Goal: Book appointment/travel/reservation

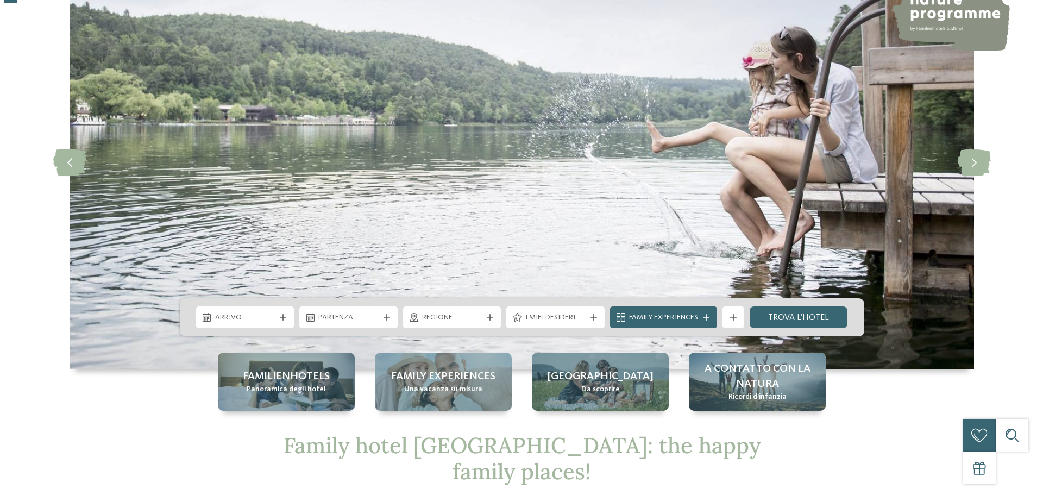
scroll to position [109, 0]
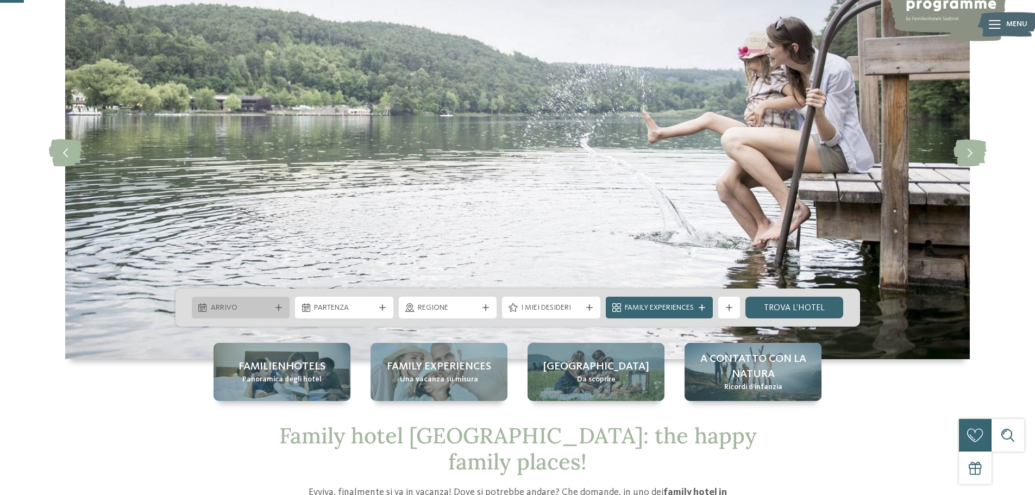
click at [276, 309] on icon at bounding box center [279, 307] width 7 height 7
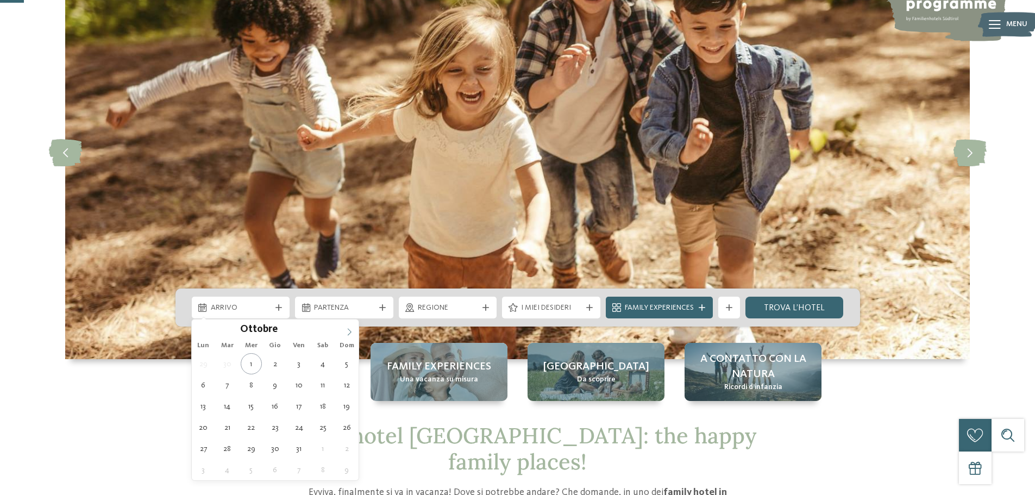
click at [350, 333] on icon at bounding box center [350, 332] width 8 height 8
type input "****"
click at [350, 333] on icon at bounding box center [350, 332] width 8 height 8
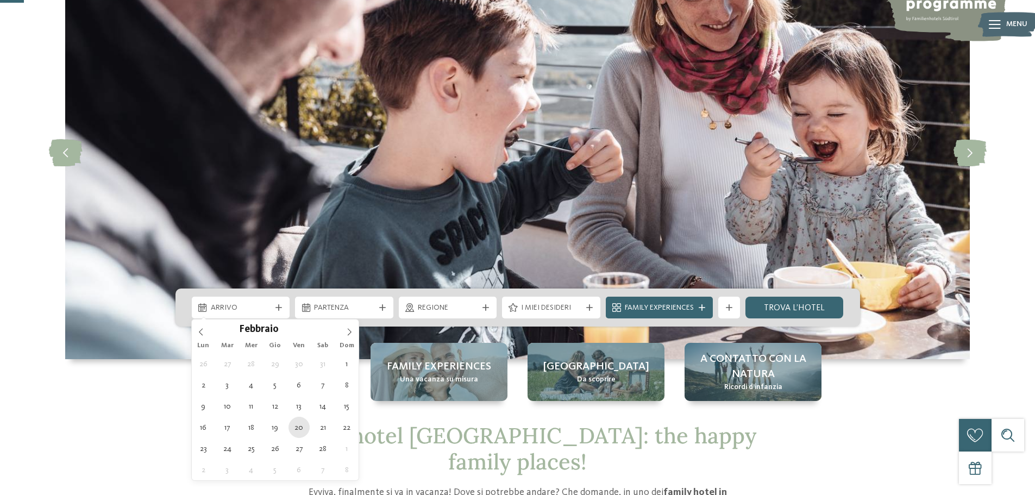
type div "[DATE]"
type input "****"
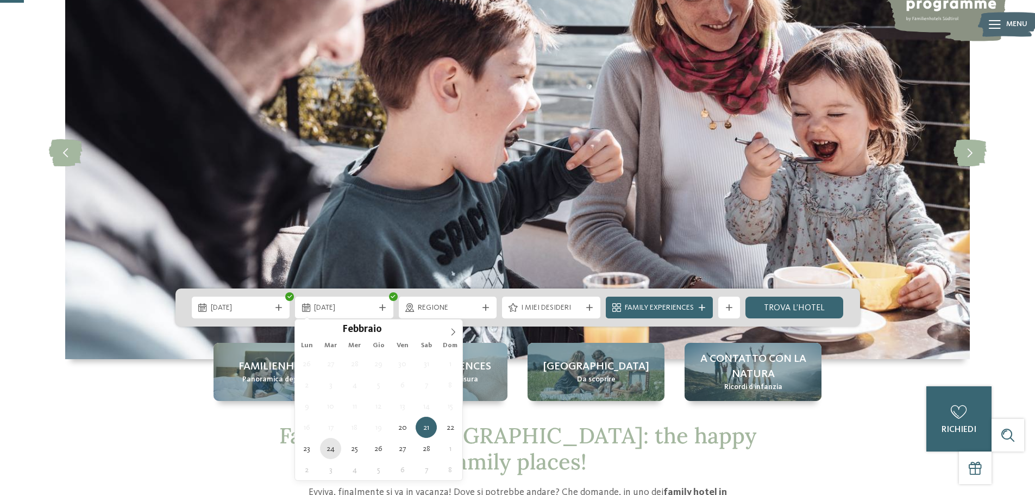
type div "[DATE]"
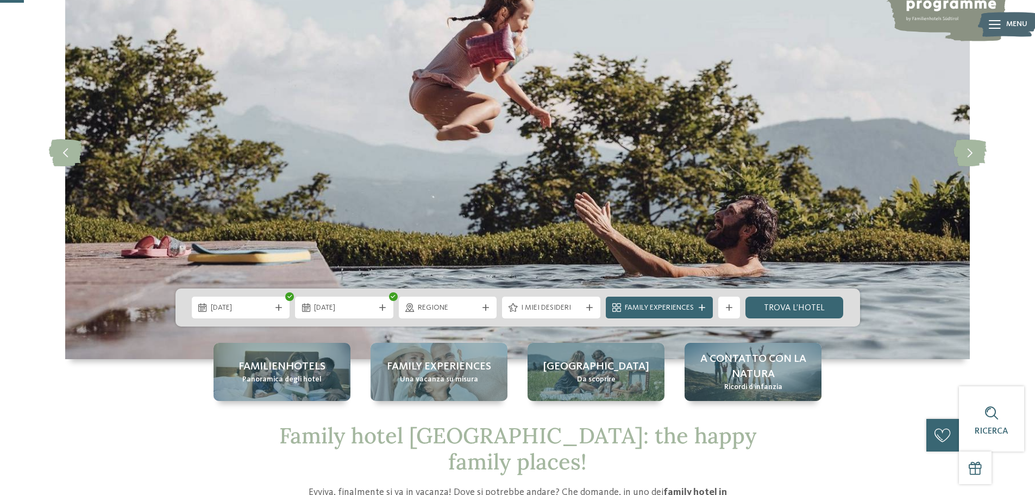
click at [485, 303] on div "Regione" at bounding box center [448, 308] width 98 height 22
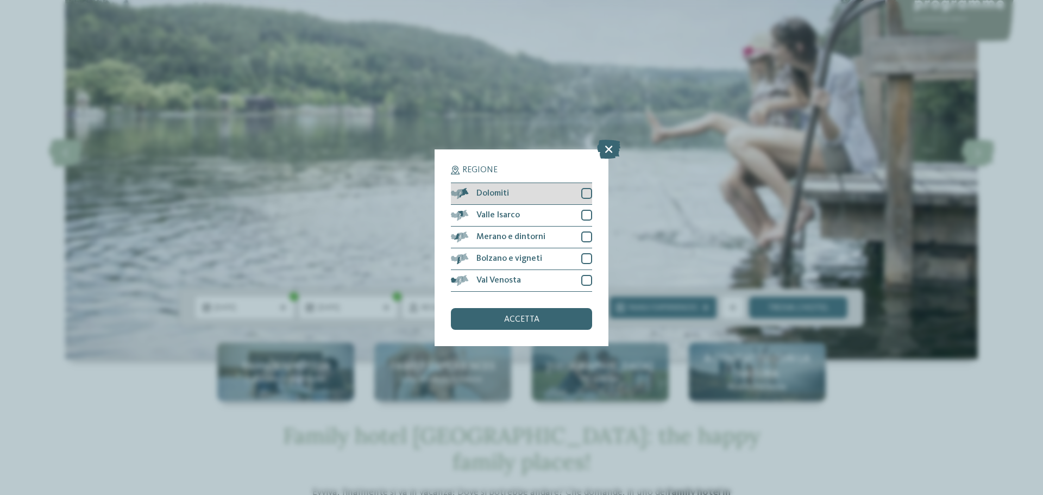
click at [587, 190] on div at bounding box center [587, 193] width 11 height 11
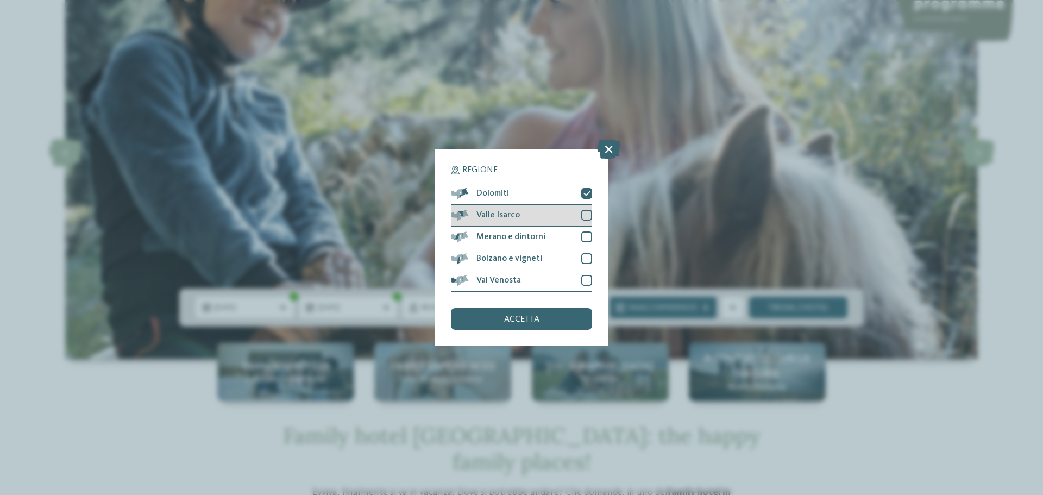
click at [589, 220] on div at bounding box center [587, 215] width 11 height 11
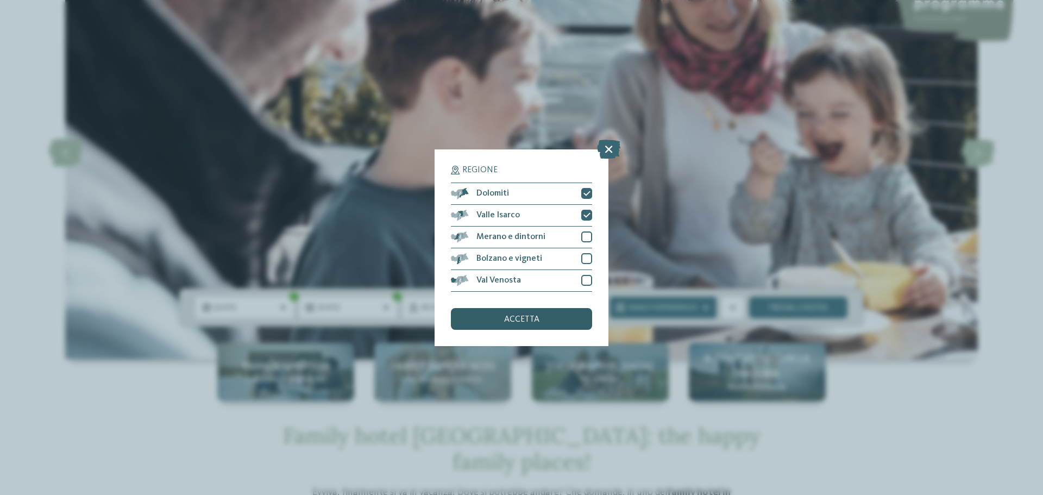
click at [543, 323] on div "accetta" at bounding box center [521, 319] width 141 height 22
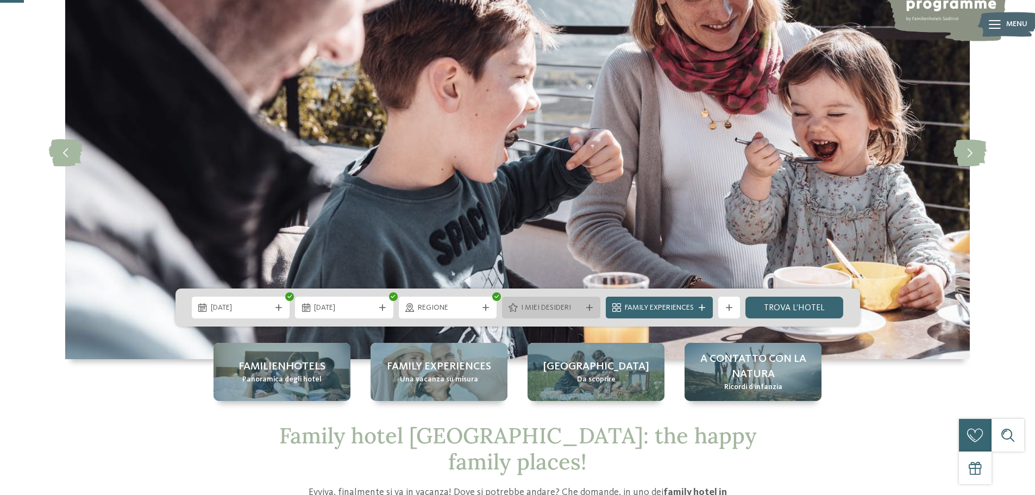
click at [588, 308] on icon at bounding box center [589, 307] width 7 height 7
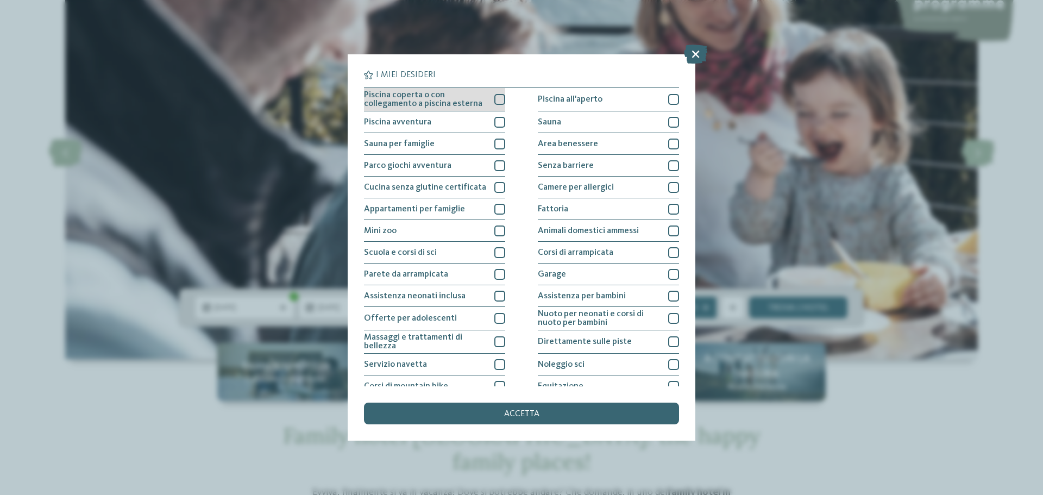
click at [496, 104] on div at bounding box center [500, 99] width 11 height 11
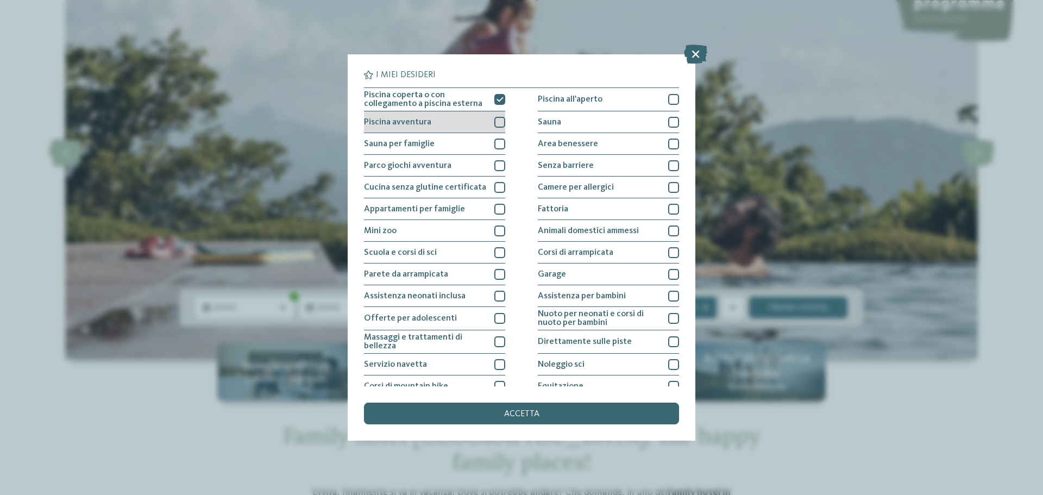
click at [495, 121] on div at bounding box center [500, 122] width 11 height 11
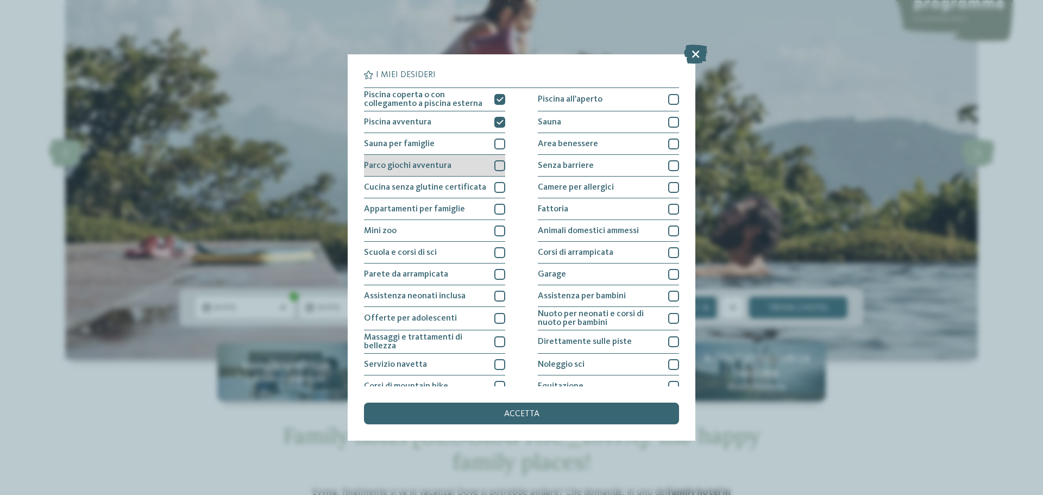
click at [495, 165] on div at bounding box center [500, 165] width 11 height 11
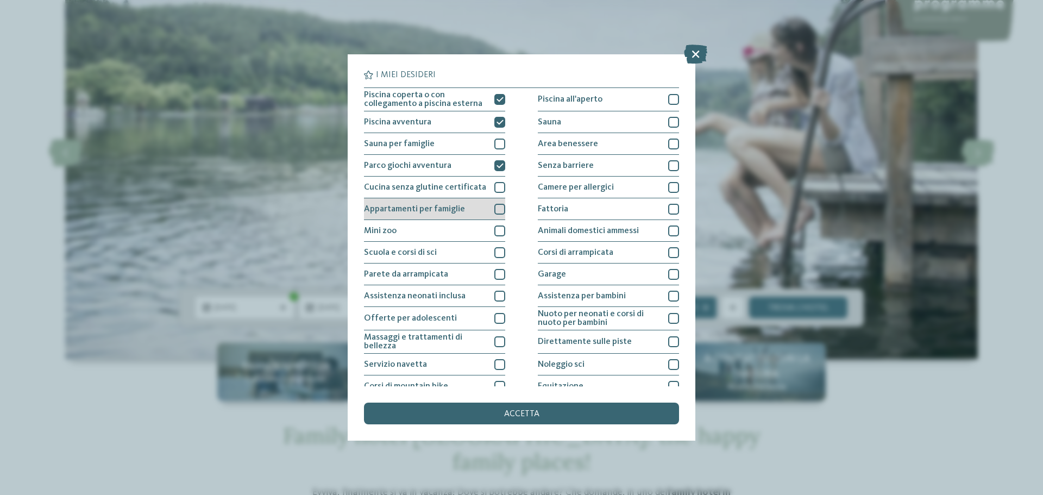
click at [500, 210] on div at bounding box center [500, 209] width 11 height 11
click at [500, 210] on icon at bounding box center [500, 209] width 7 height 7
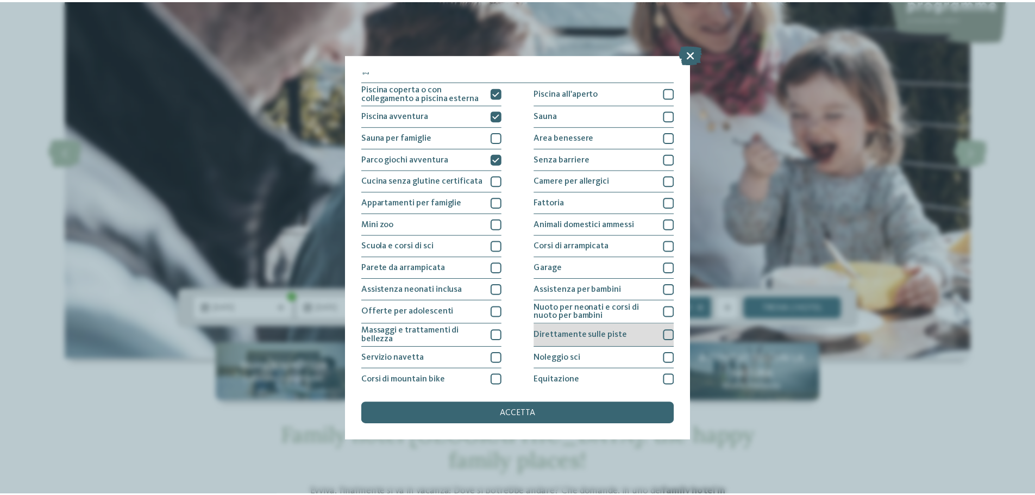
scroll to position [0, 0]
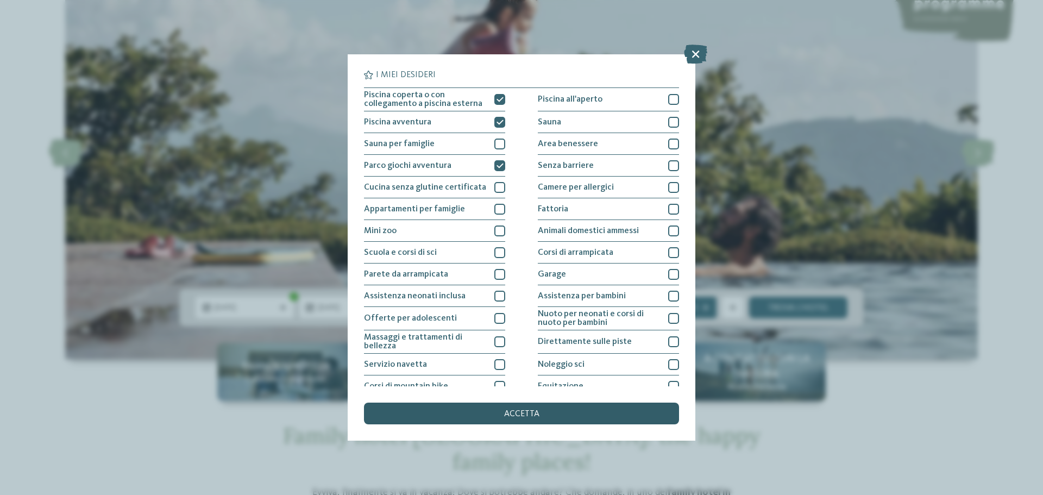
click at [560, 412] on div "accetta" at bounding box center [521, 414] width 315 height 22
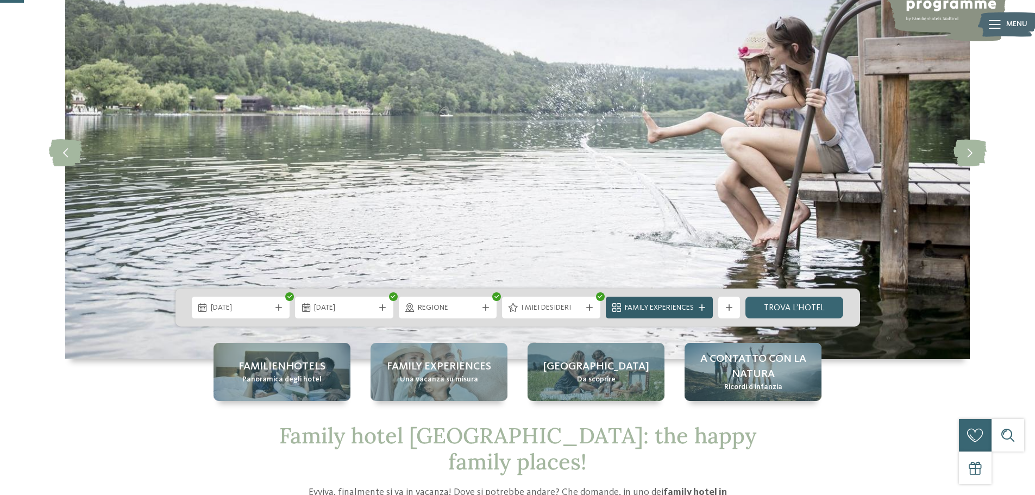
click at [699, 309] on icon at bounding box center [702, 307] width 7 height 7
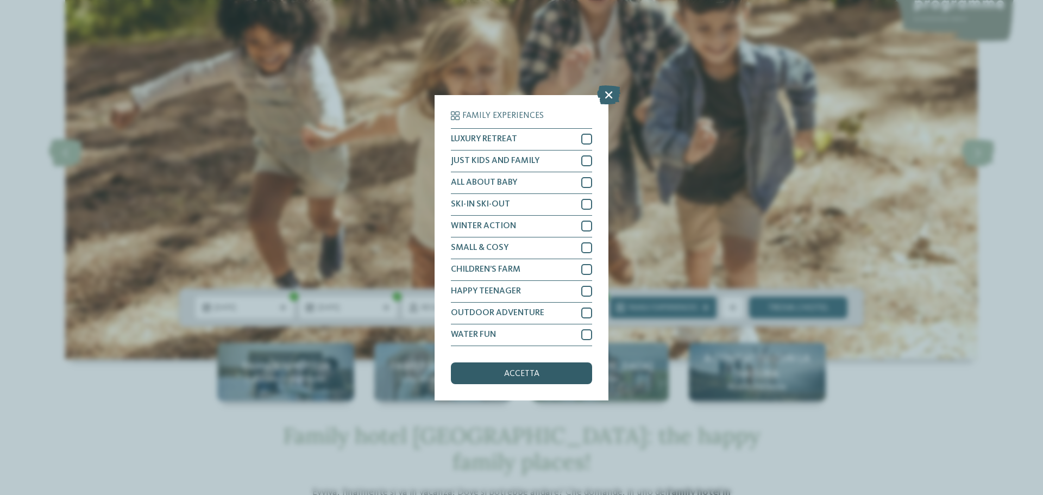
click at [539, 373] on span "accetta" at bounding box center [521, 374] width 35 height 9
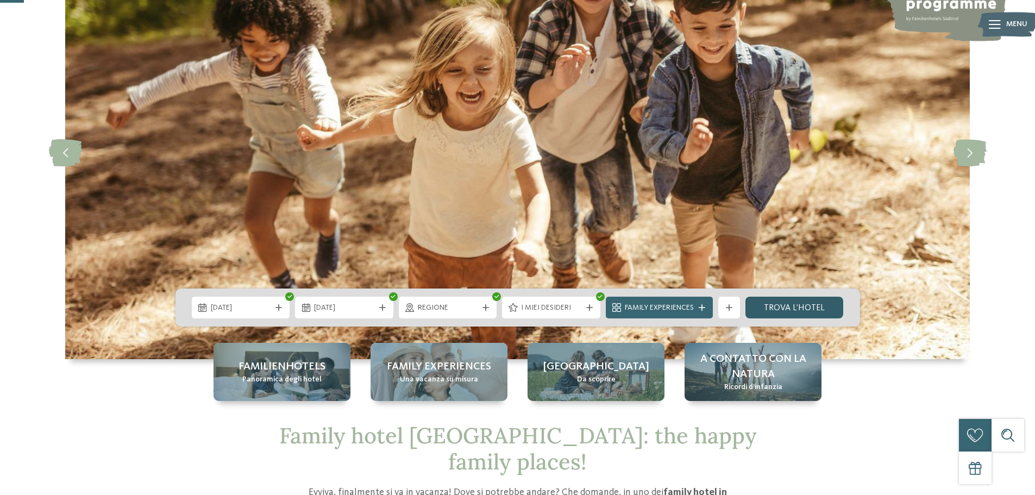
click at [785, 307] on link "trova l’hotel" at bounding box center [795, 308] width 98 height 22
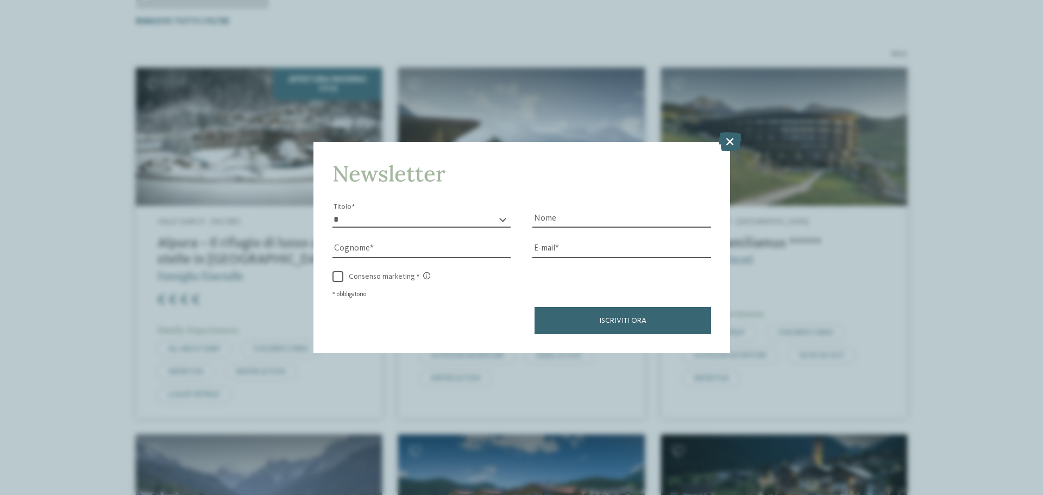
click at [723, 136] on icon at bounding box center [729, 141] width 23 height 19
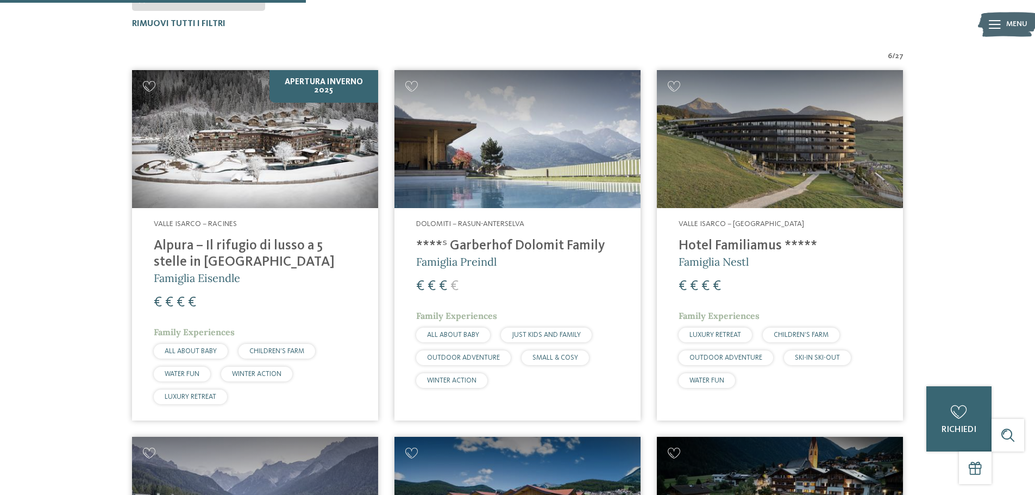
scroll to position [384, 0]
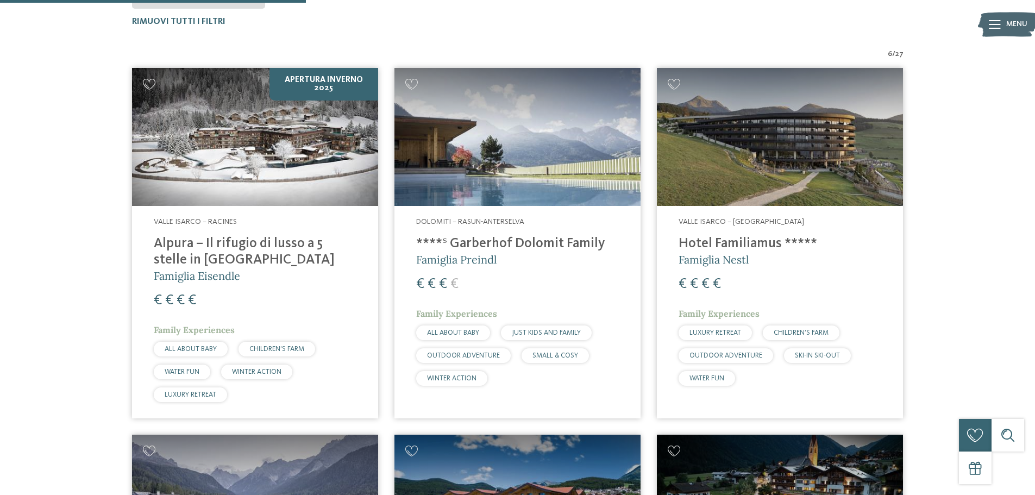
click at [284, 141] on img at bounding box center [255, 137] width 246 height 139
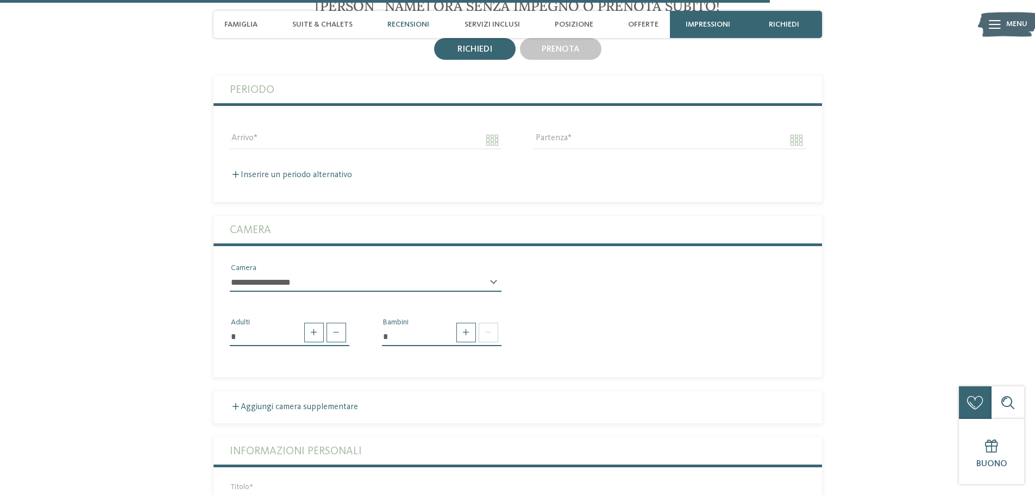
scroll to position [2228, 0]
